Goal: Information Seeking & Learning: Learn about a topic

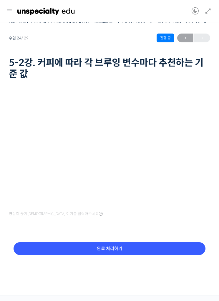
click at [205, 14] on icon at bounding box center [207, 11] width 7 height 7
click at [209, 10] on icon at bounding box center [207, 11] width 7 height 7
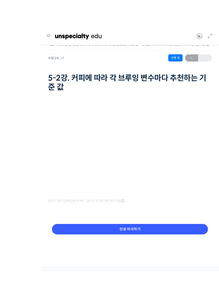
scroll to position [4, 0]
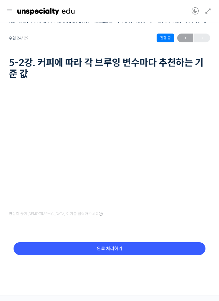
click at [209, 11] on icon at bounding box center [207, 11] width 7 height 7
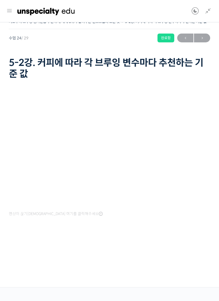
click at [12, 15] on link at bounding box center [9, 10] width 7 height 9
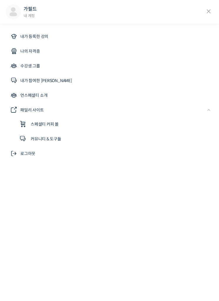
click at [204, 10] on icon at bounding box center [208, 11] width 9 height 9
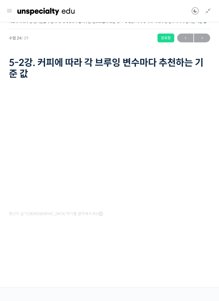
click at [209, 11] on icon at bounding box center [207, 11] width 7 height 7
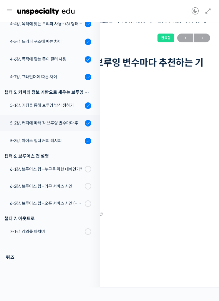
click at [65, 172] on div "6-1강. 브루어스 컵 - 누구를 위한 대회인가?" at bounding box center [46, 169] width 73 height 6
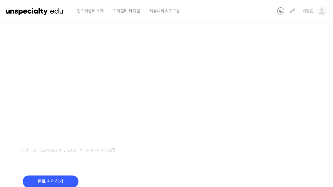
scroll to position [89, 0]
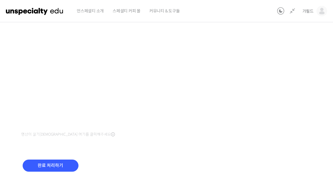
click at [47, 167] on input "완료 처리하기" at bounding box center [51, 165] width 56 height 12
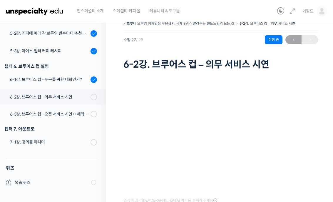
scroll to position [512, 0]
